Goal: Information Seeking & Learning: Learn about a topic

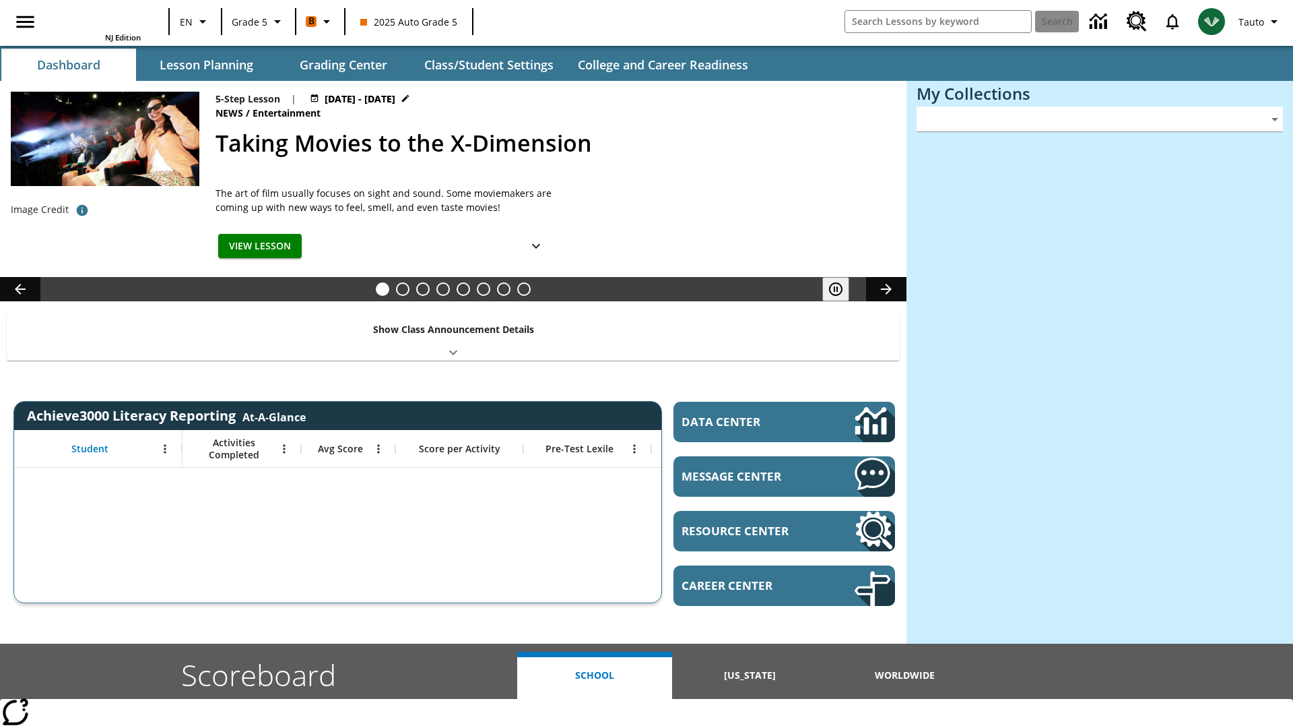
type input "-1"
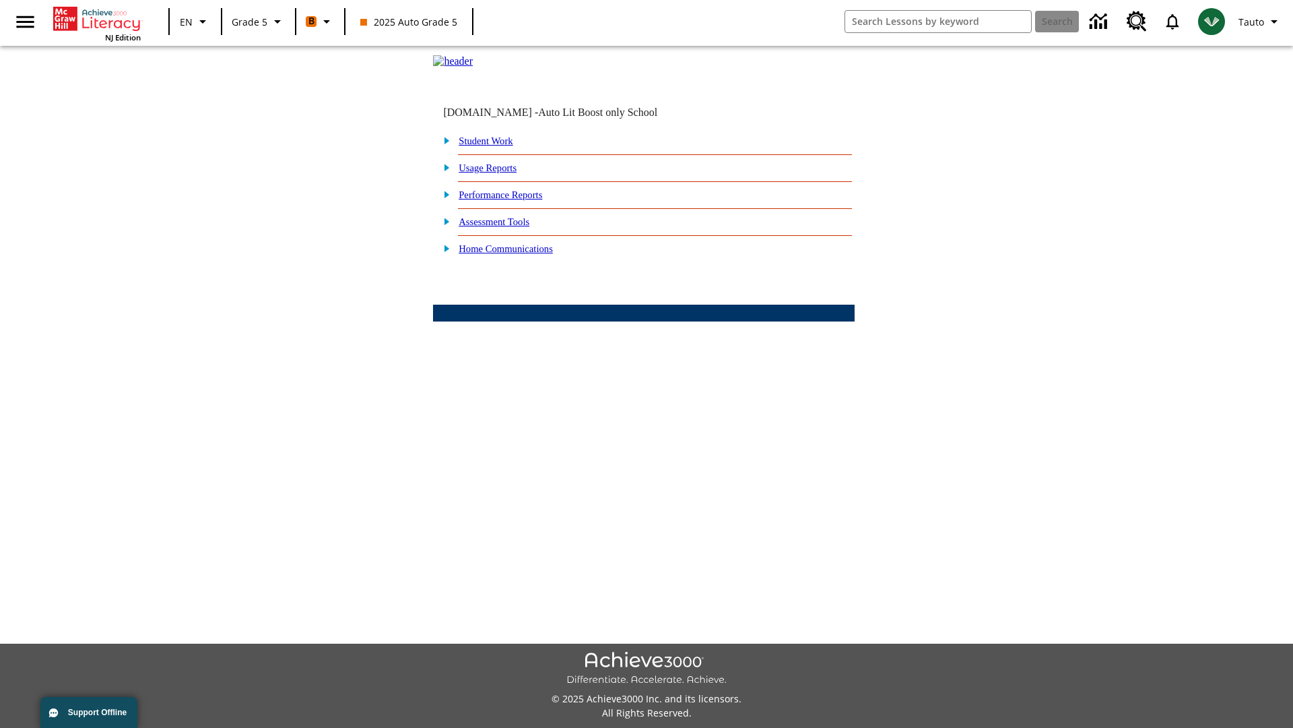
click at [515, 200] on link "Performance Reports" at bounding box center [501, 194] width 84 height 11
click at [0, 0] on link "How likely are my students to be on track for College and Career when the high …" at bounding box center [0, 0] width 0 height 0
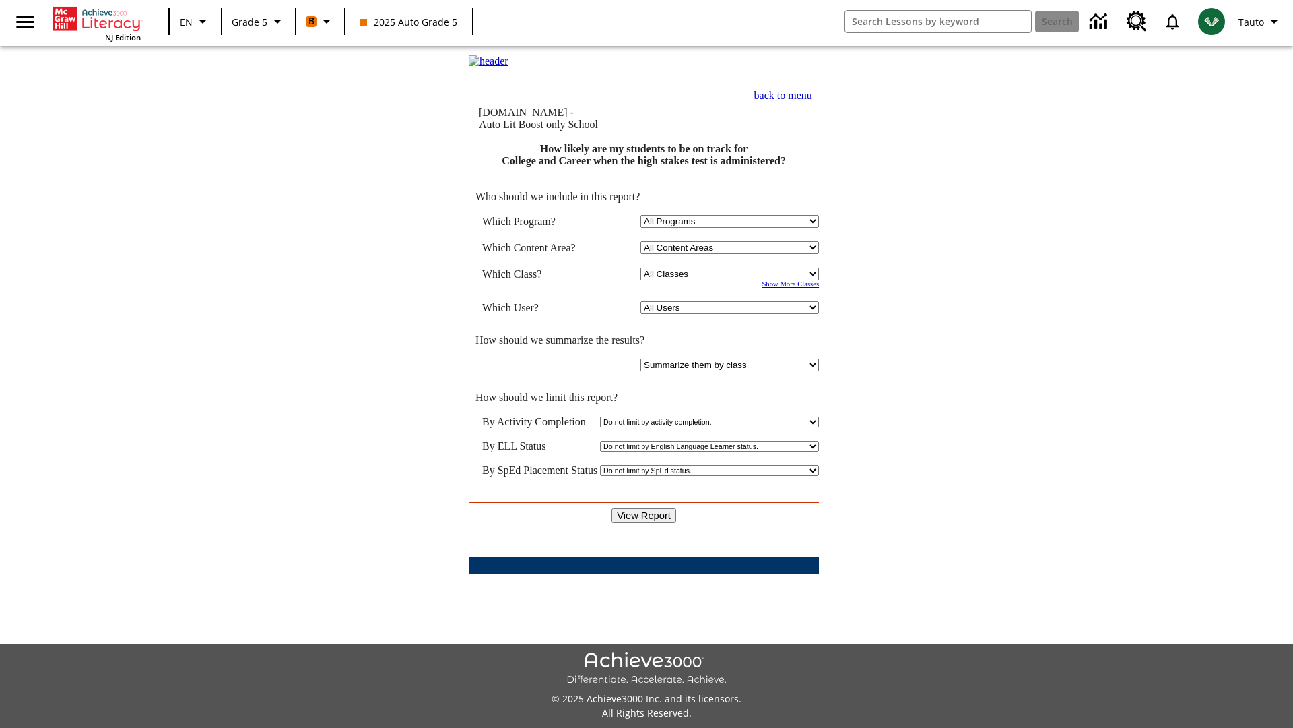
select select "11133131"
